Goal: Information Seeking & Learning: Learn about a topic

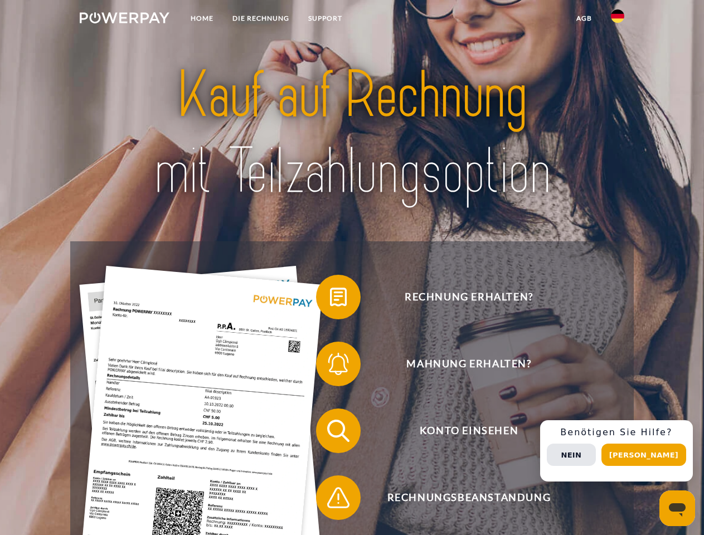
click at [124, 19] on img at bounding box center [125, 17] width 90 height 11
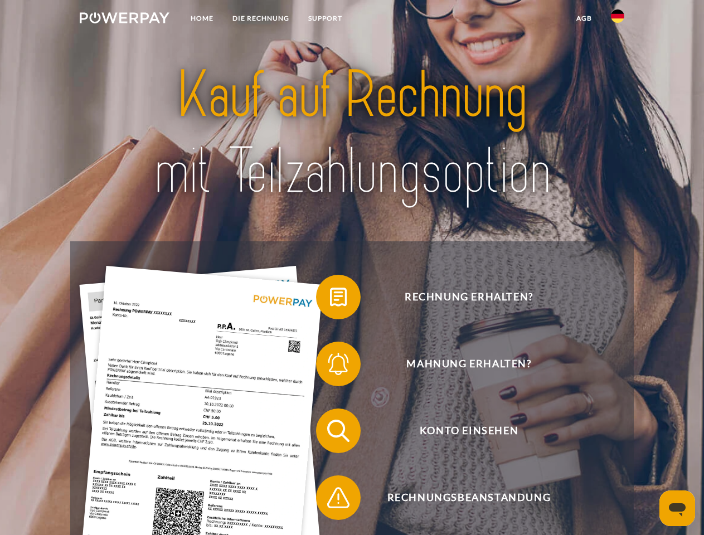
click at [617, 19] on img at bounding box center [616, 15] width 13 height 13
click at [583, 18] on link "agb" at bounding box center [583, 18] width 35 height 20
click at [330, 299] on span at bounding box center [322, 297] width 56 height 56
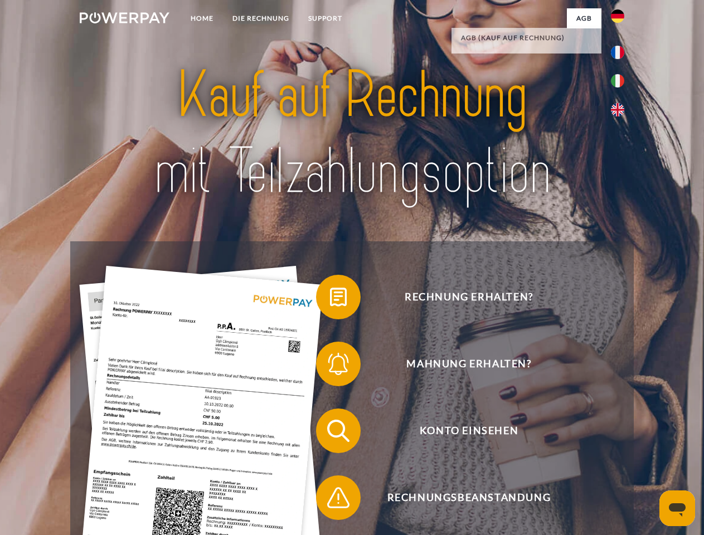
click at [330, 366] on span at bounding box center [322, 364] width 56 height 56
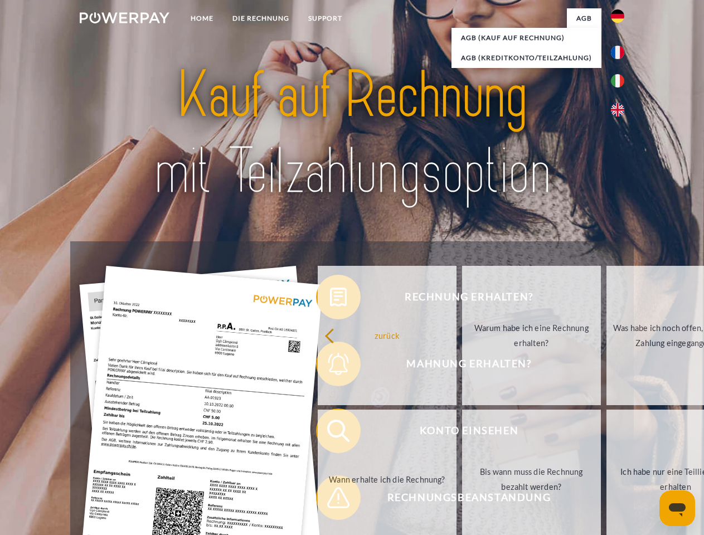
click at [462, 433] on link "Bis wann muss die Rechnung bezahlt werden?" at bounding box center [531, 478] width 139 height 139
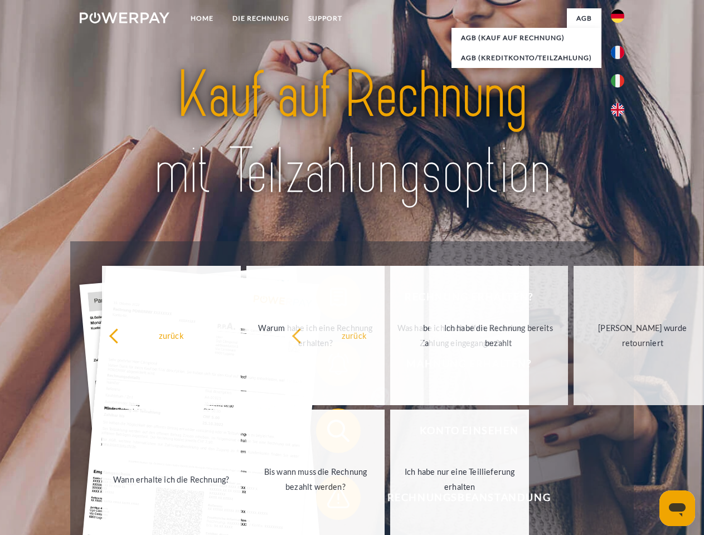
click at [330, 500] on span at bounding box center [322, 498] width 56 height 56
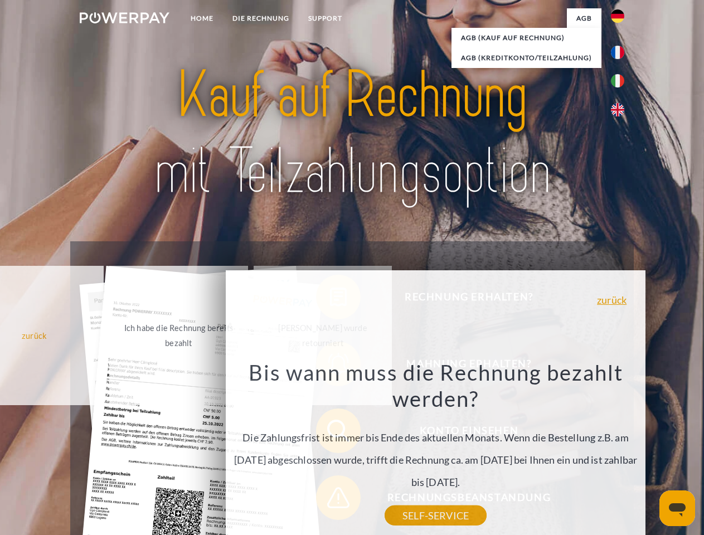
click at [620, 451] on div "Rechnung erhalten? Mahnung erhalten? Konto einsehen" at bounding box center [351, 464] width 563 height 446
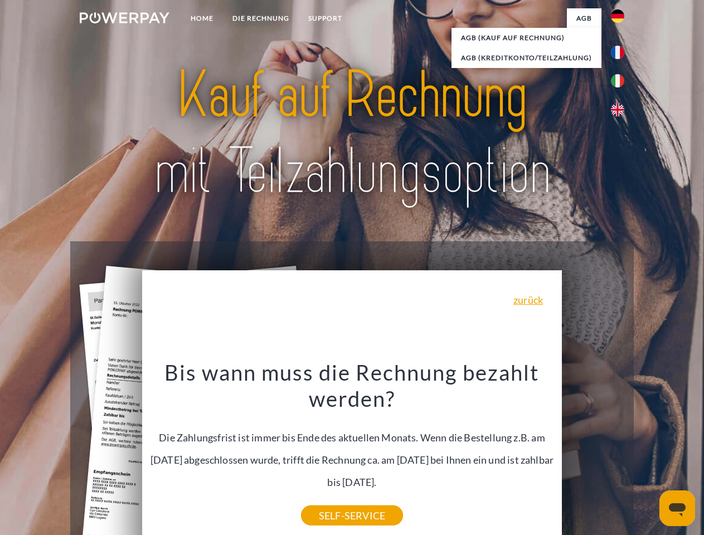
click at [593, 453] on span "Konto einsehen" at bounding box center [468, 430] width 273 height 45
click at [647, 455] on header "Home DIE RECHNUNG SUPPORT" at bounding box center [352, 384] width 704 height 769
